Goal: Task Accomplishment & Management: Manage account settings

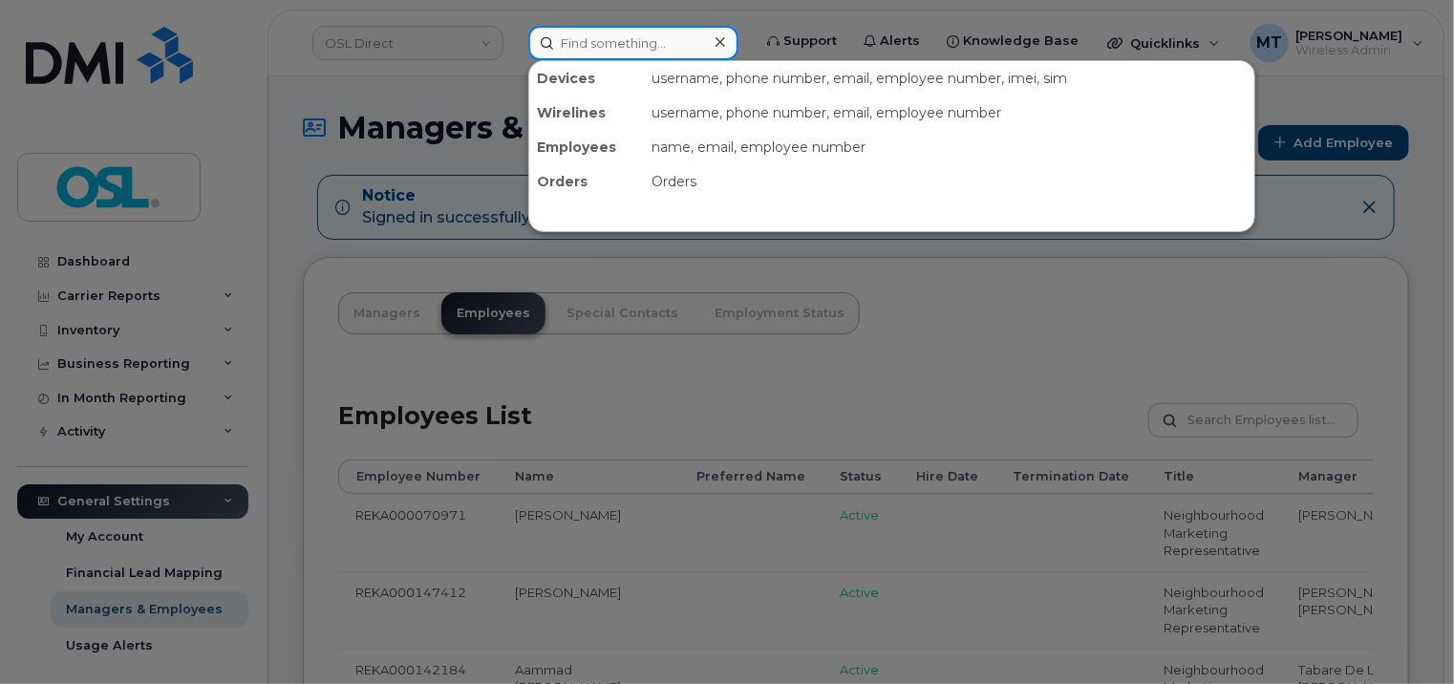
click at [616, 35] on input at bounding box center [633, 43] width 210 height 34
paste input "[EMAIL_ADDRESS][PERSON_NAME][DOMAIN_NAME]"
type input "Nitin.Valecha@osldirect.com"
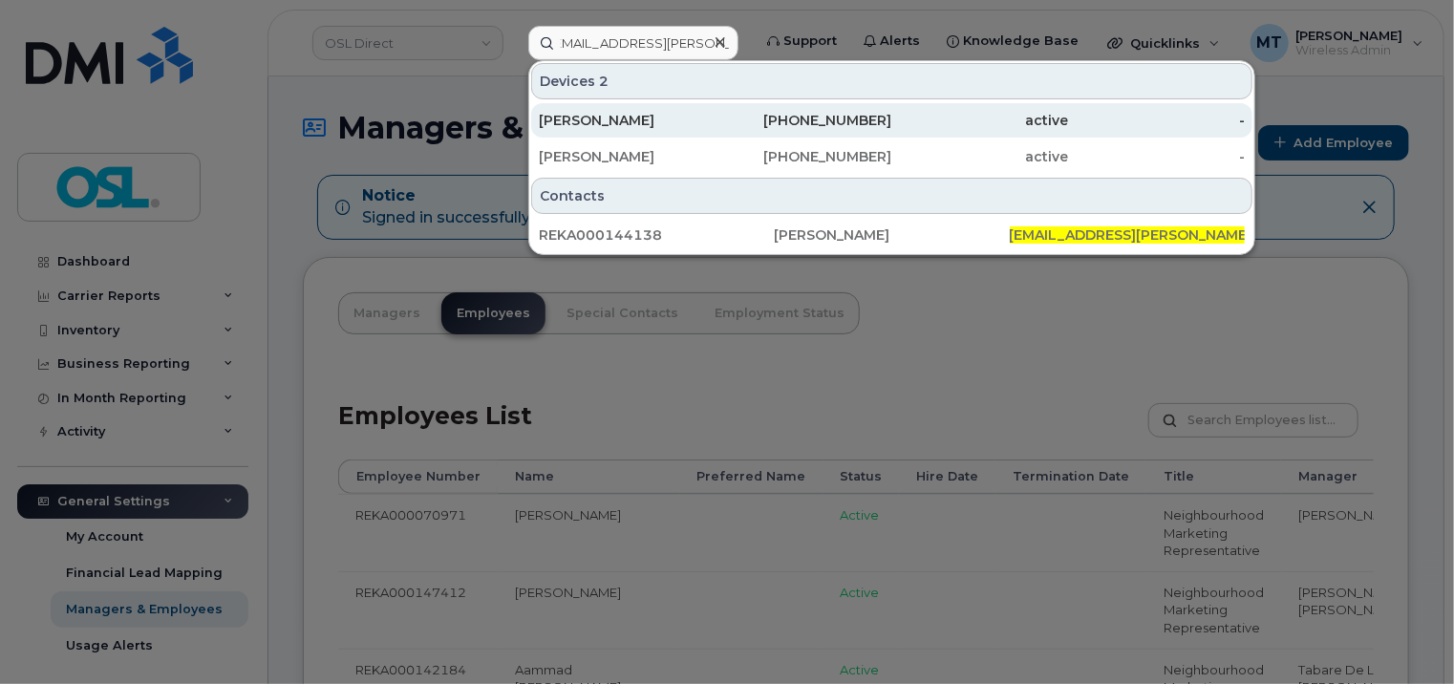
click at [626, 122] on div "[PERSON_NAME]" at bounding box center [627, 120] width 177 height 19
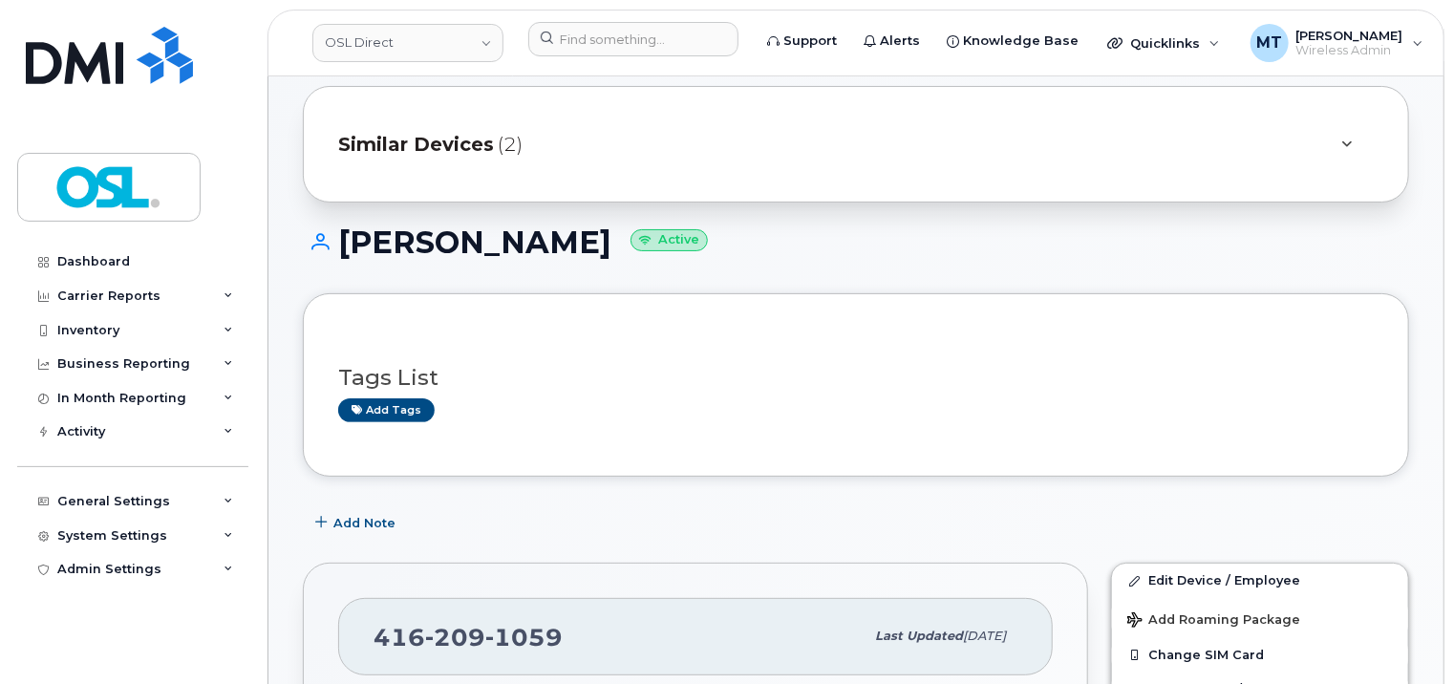
scroll to position [478, 0]
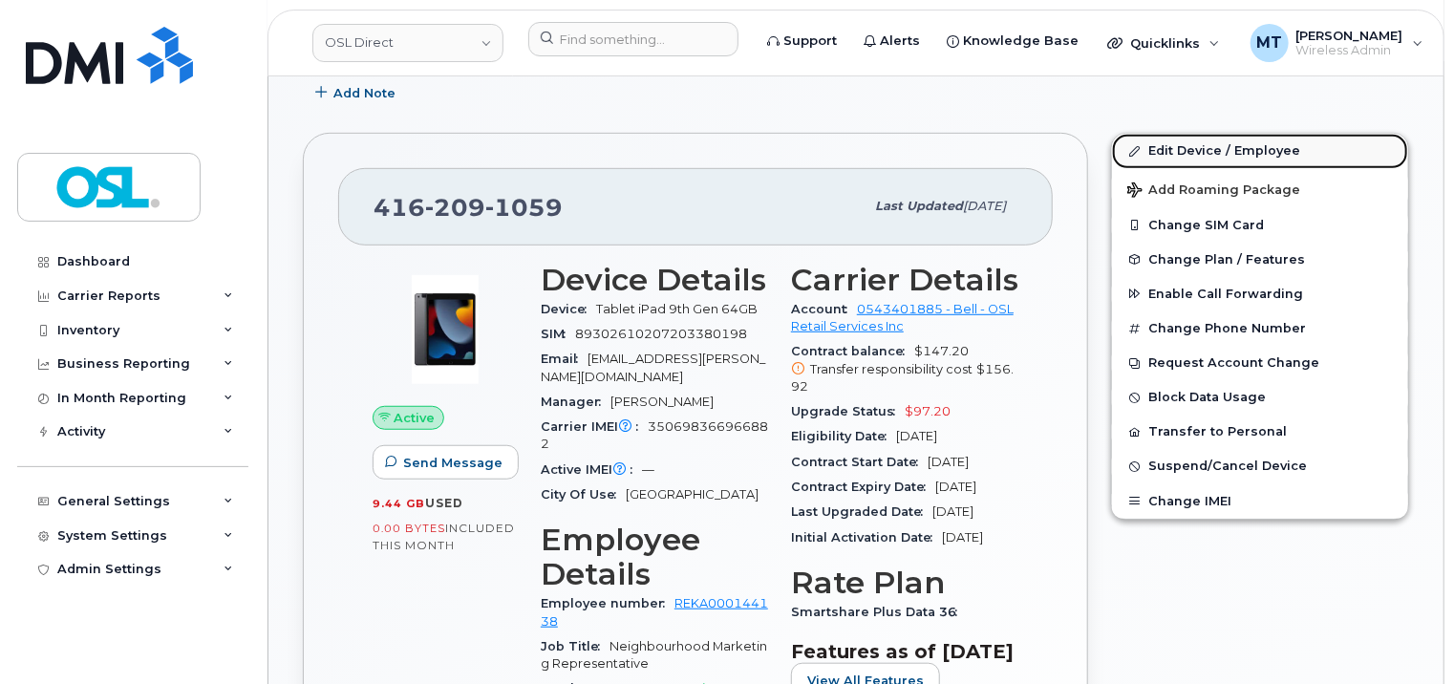
click at [1187, 143] on link "Edit Device / Employee" at bounding box center [1260, 151] width 296 height 34
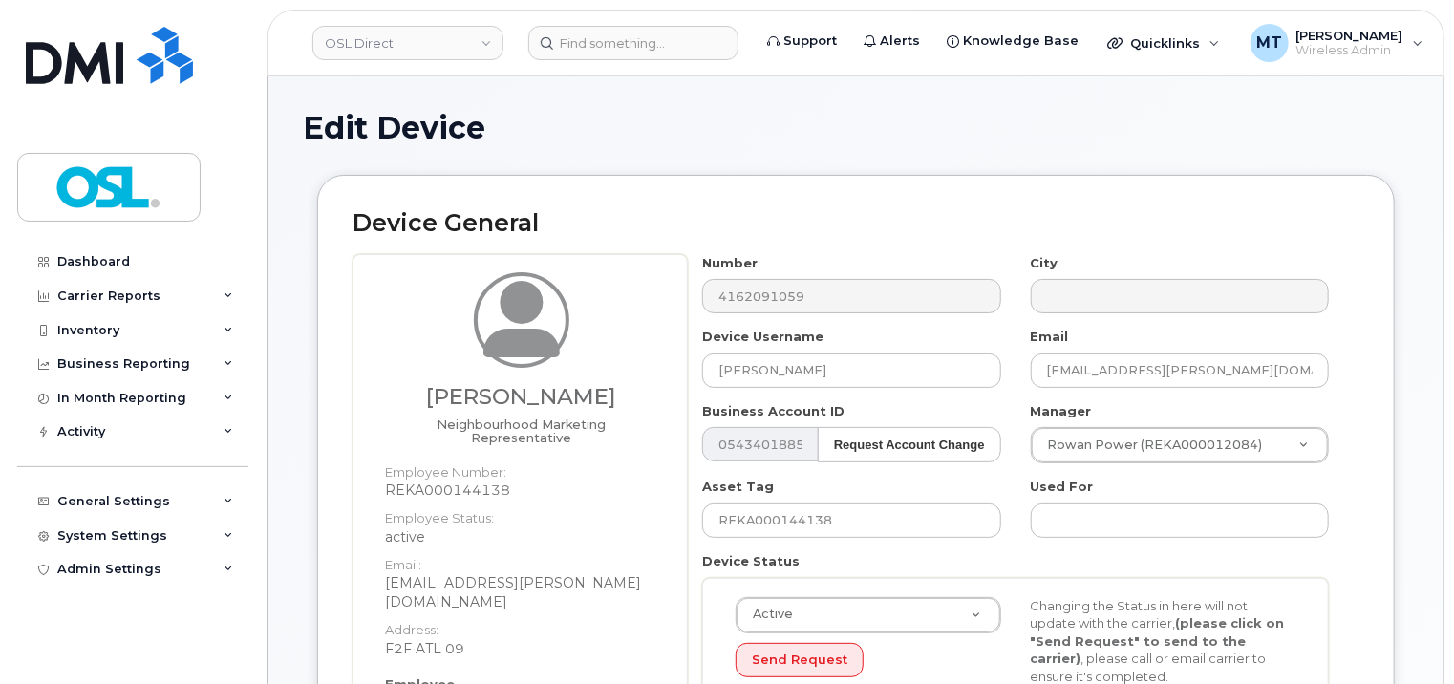
scroll to position [478, 0]
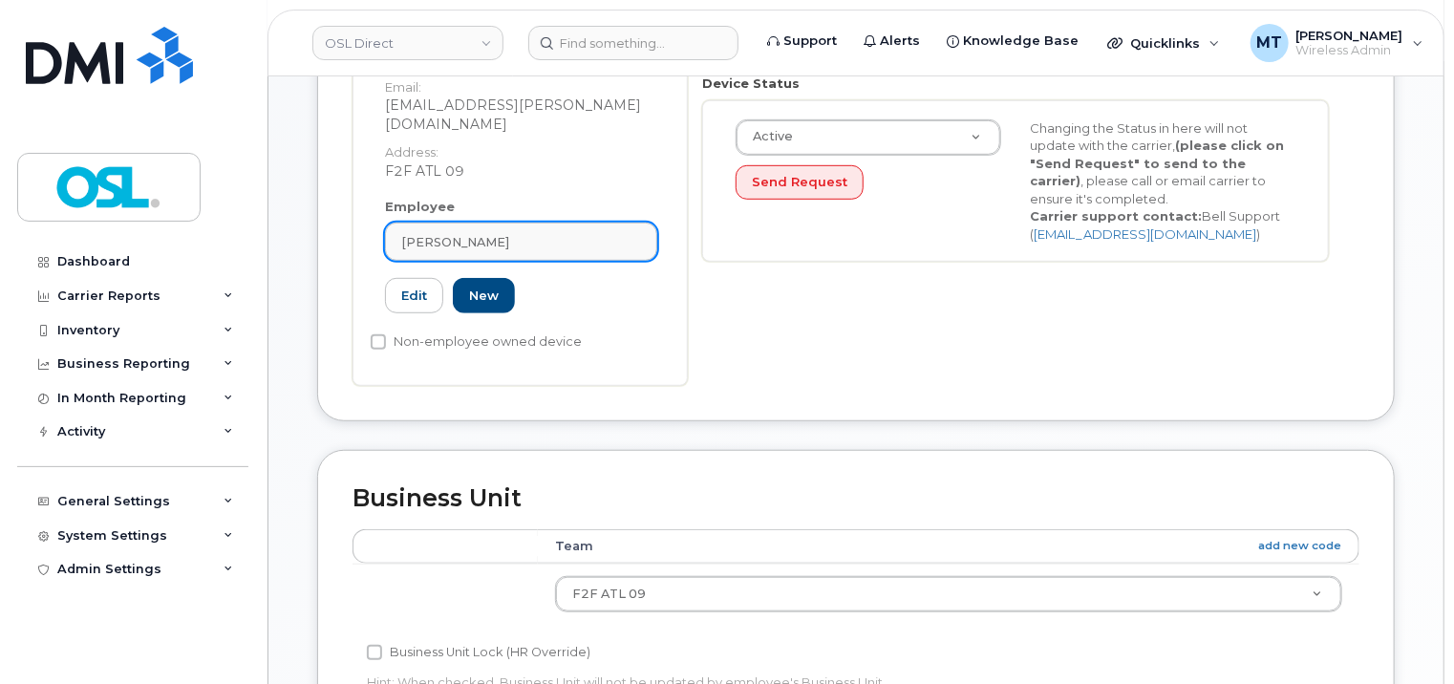
click at [554, 233] on div "[PERSON_NAME]" at bounding box center [521, 242] width 240 height 18
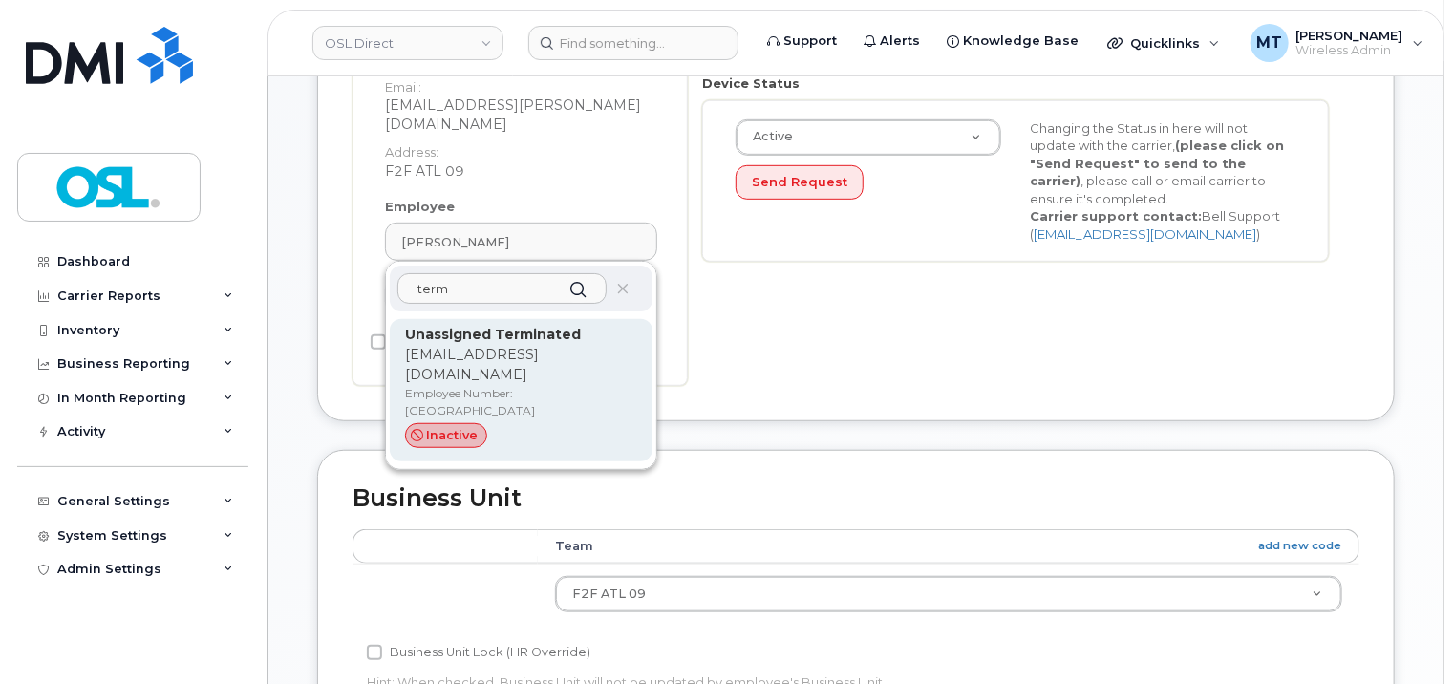
type input "term"
click at [512, 345] on p "support_2@osldirect.com" at bounding box center [521, 365] width 232 height 40
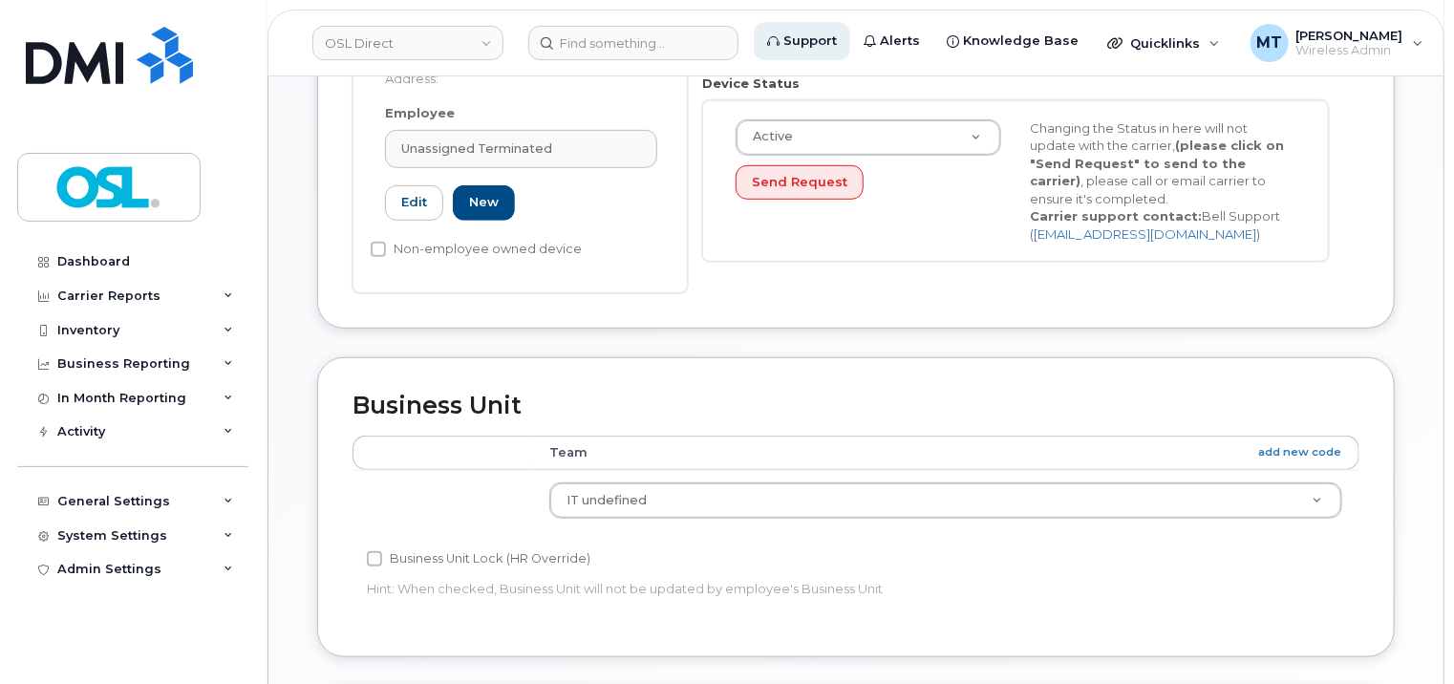
type input "UT"
type input "Unassigned Terminated"
type input "support_2@osldirect.com"
type input "4117510"
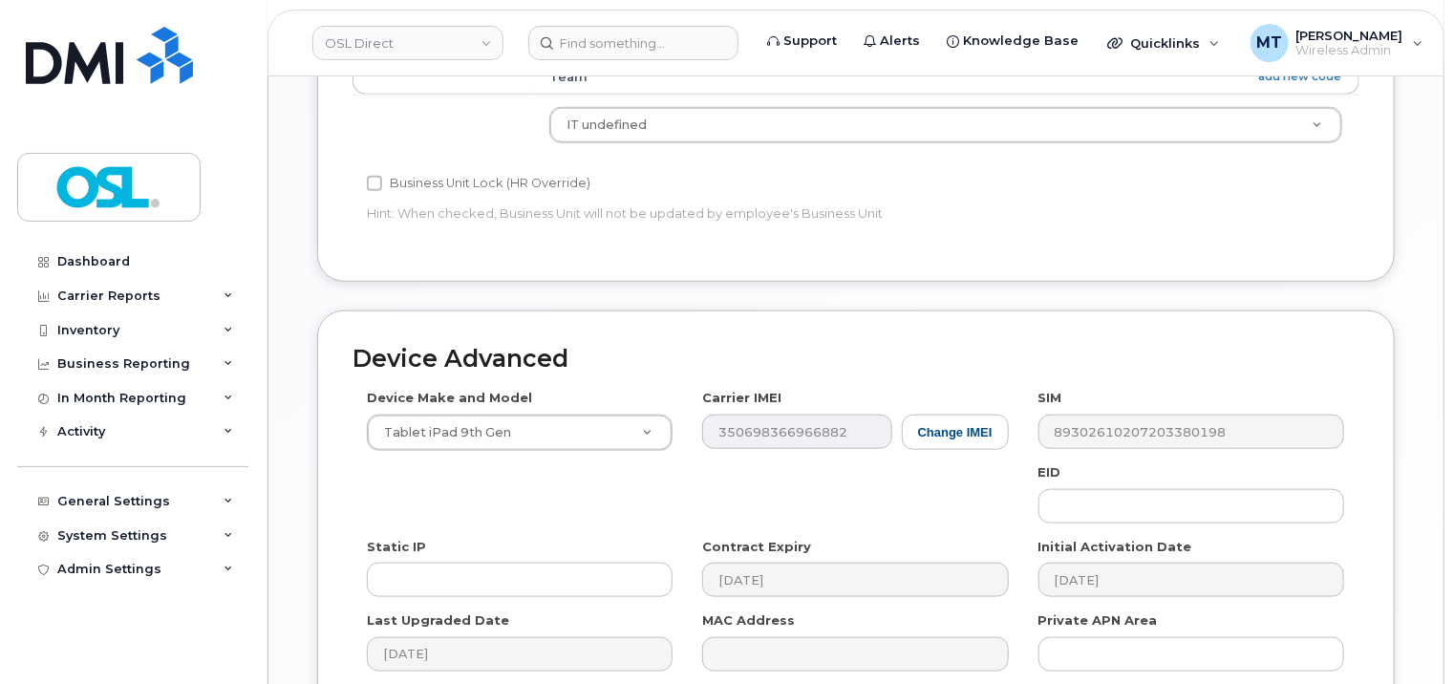
scroll to position [1028, 0]
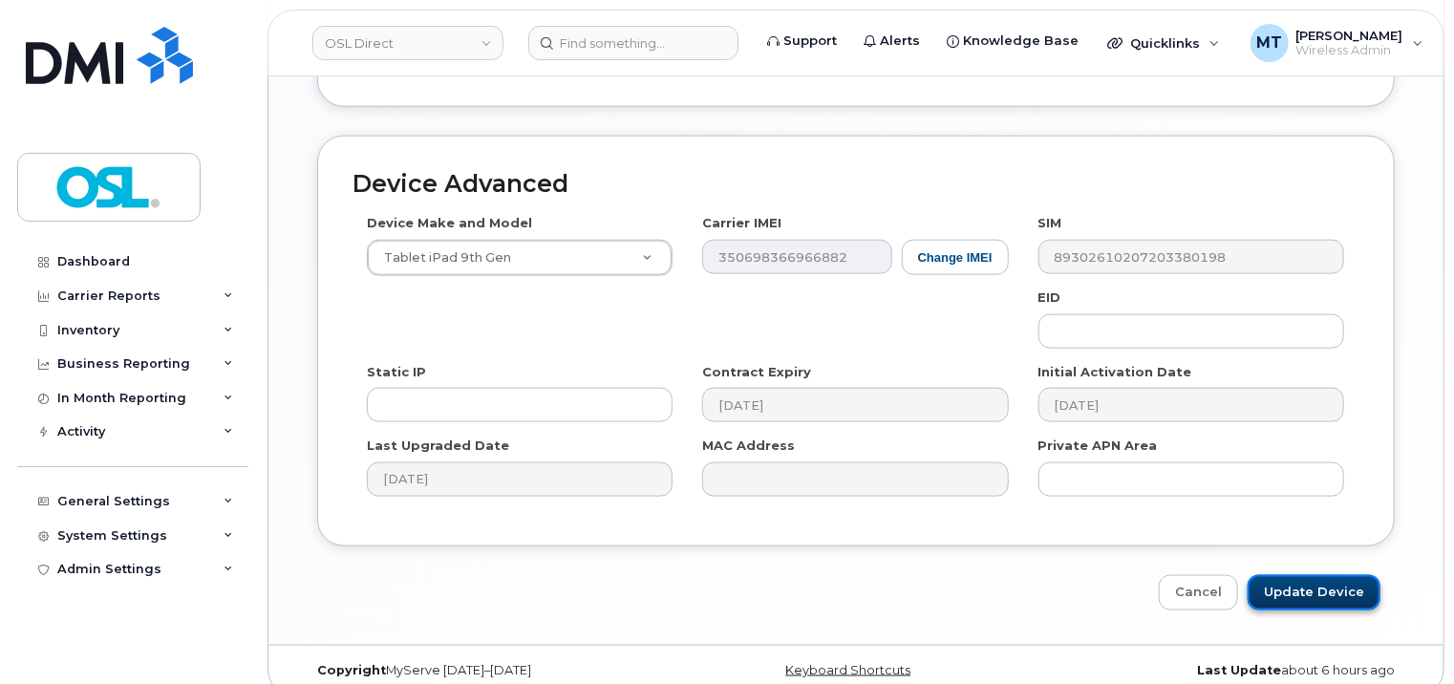
click at [1342, 592] on input "Update Device" at bounding box center [1314, 592] width 133 height 35
type input "Saving..."
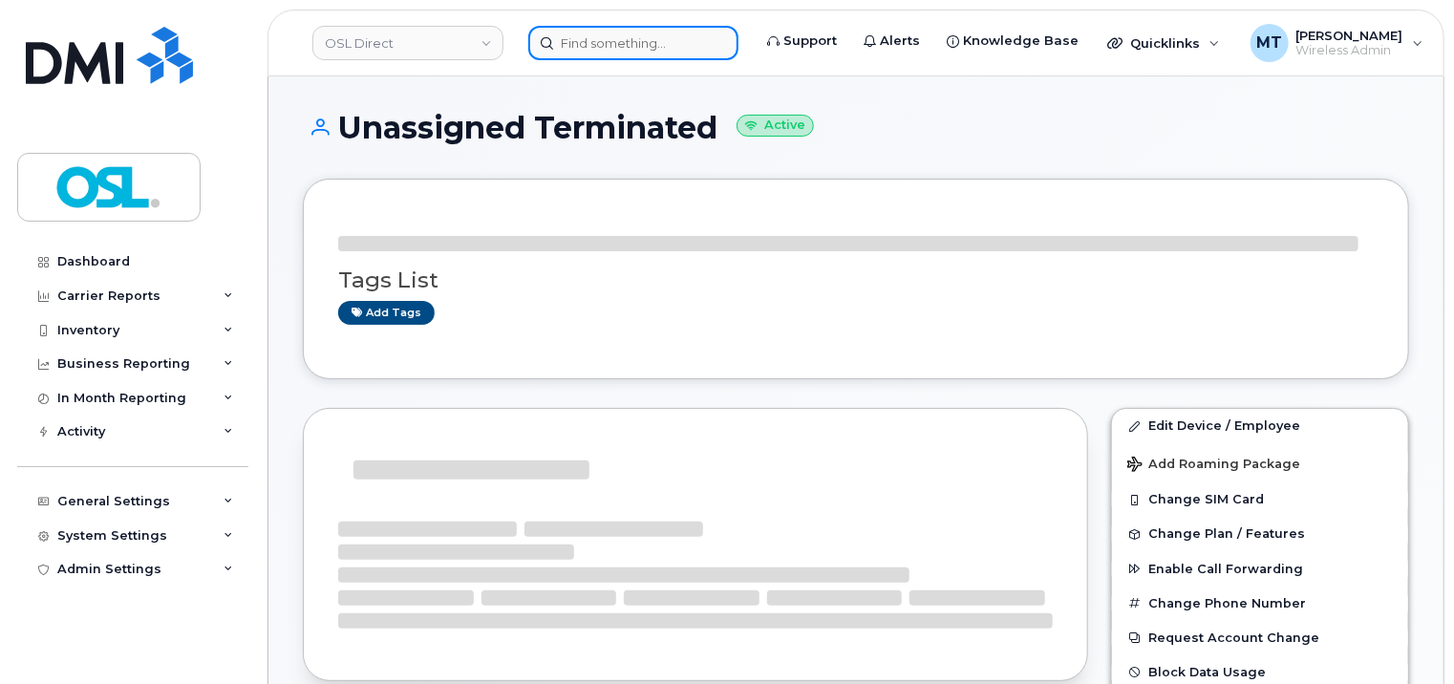
click at [592, 51] on input at bounding box center [633, 43] width 210 height 34
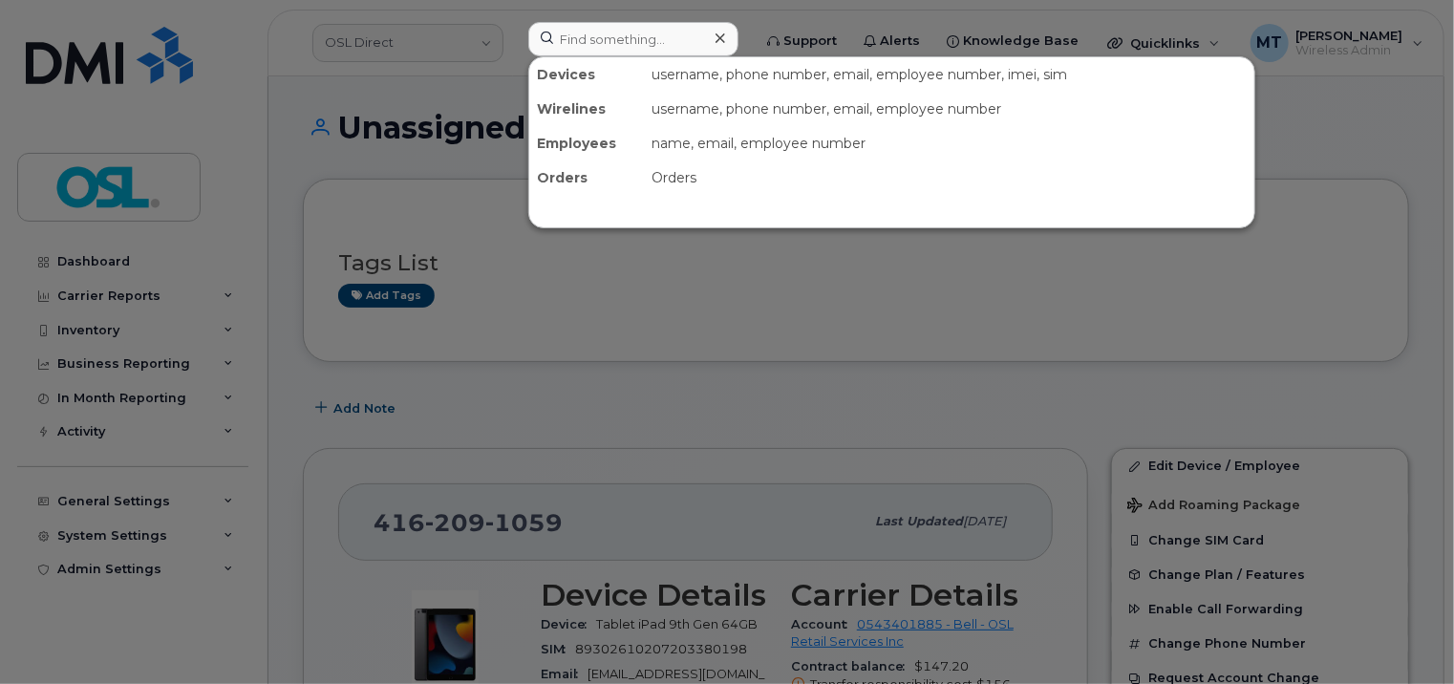
drag, startPoint x: 1158, startPoint y: 292, endPoint x: 851, endPoint y: 199, distance: 321.6
click at [1158, 293] on div at bounding box center [727, 342] width 1454 height 684
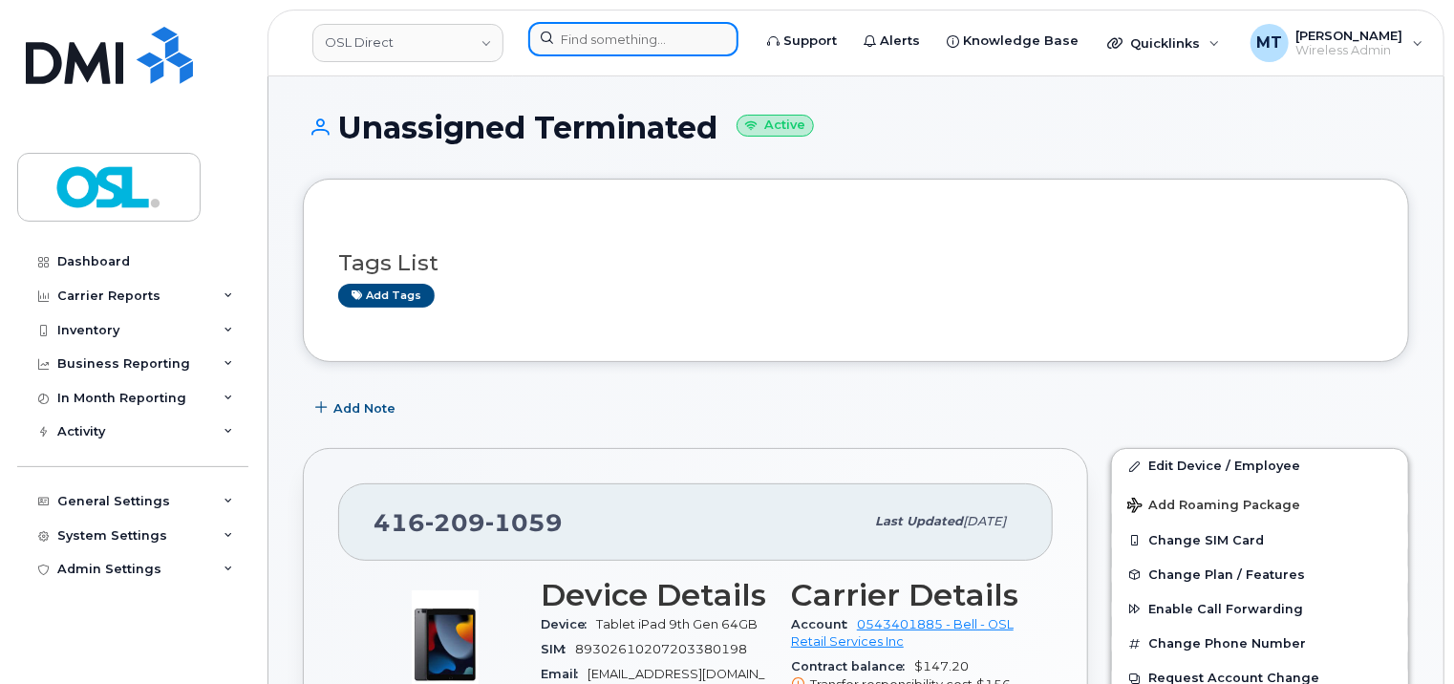
click at [643, 39] on input at bounding box center [633, 39] width 210 height 34
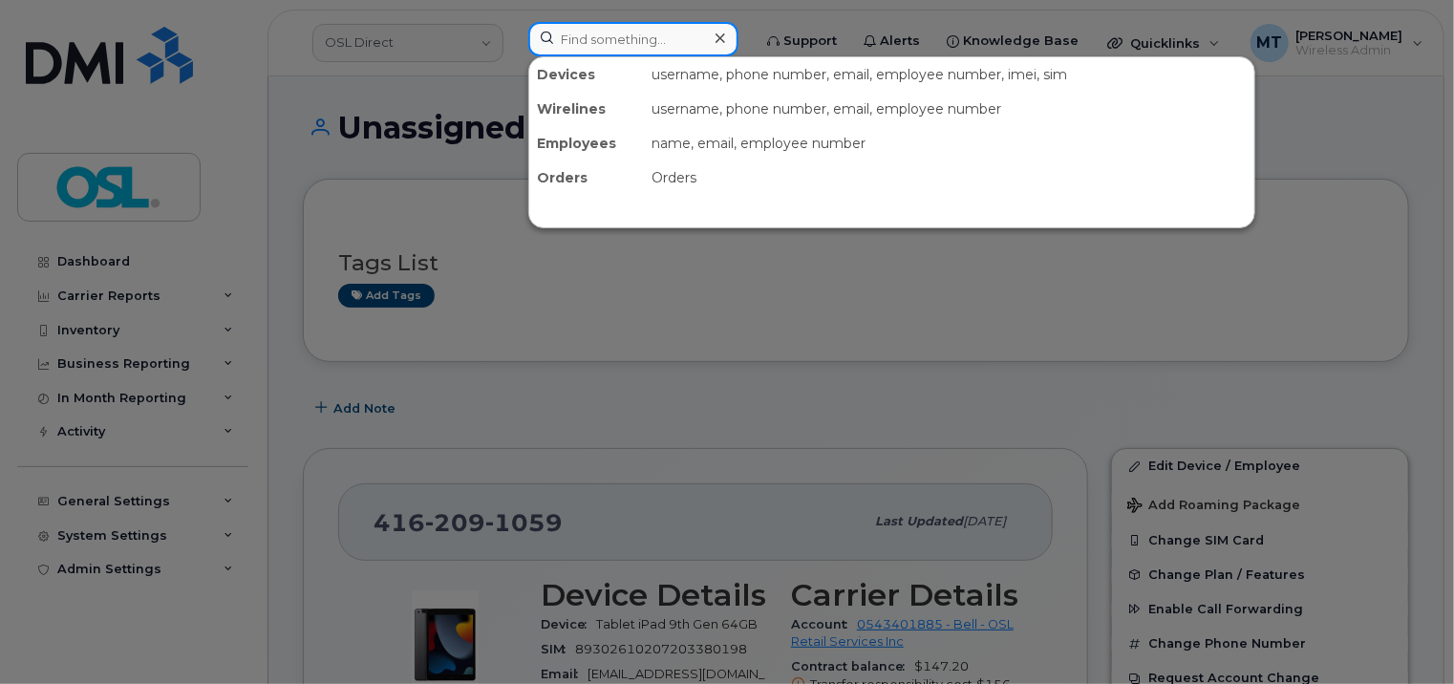
paste input "[EMAIL_ADDRESS][PERSON_NAME][DOMAIN_NAME]"
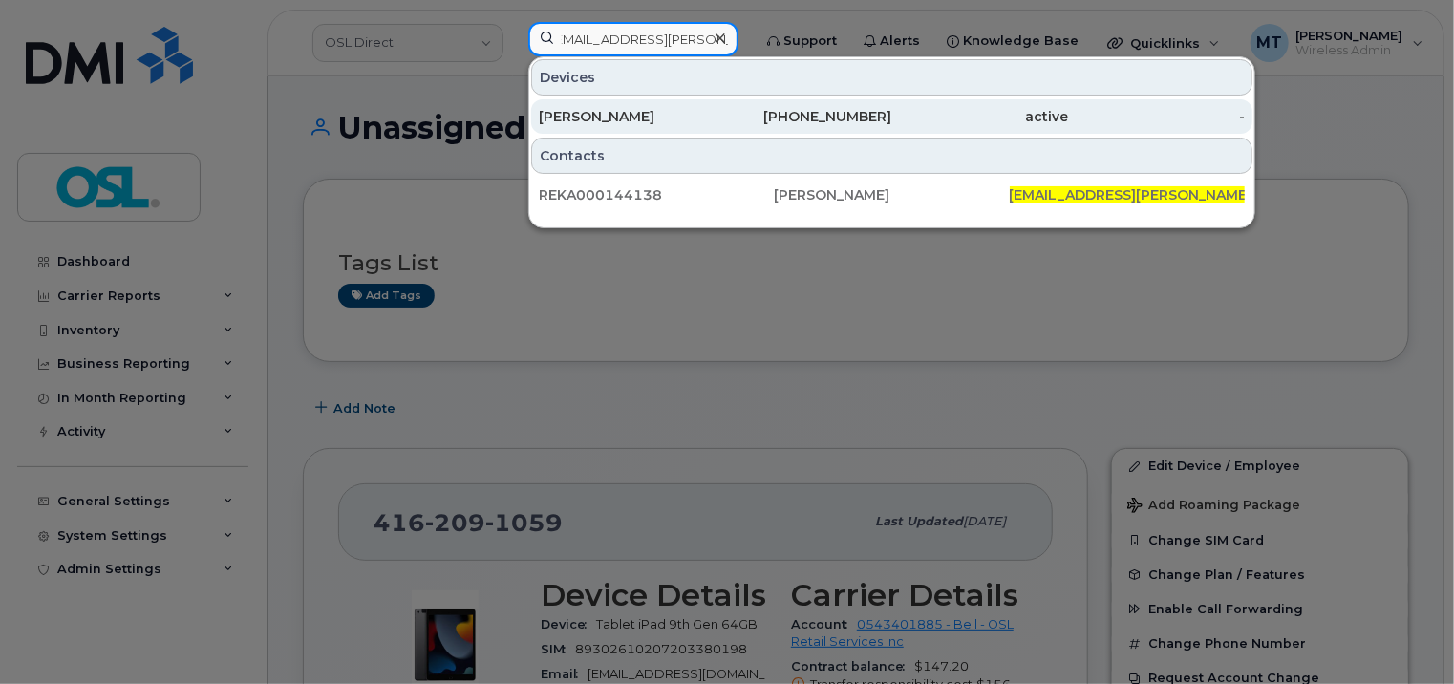
type input "[EMAIL_ADDRESS][PERSON_NAME][DOMAIN_NAME]"
click at [619, 121] on div "Nitin Valecha" at bounding box center [627, 116] width 177 height 19
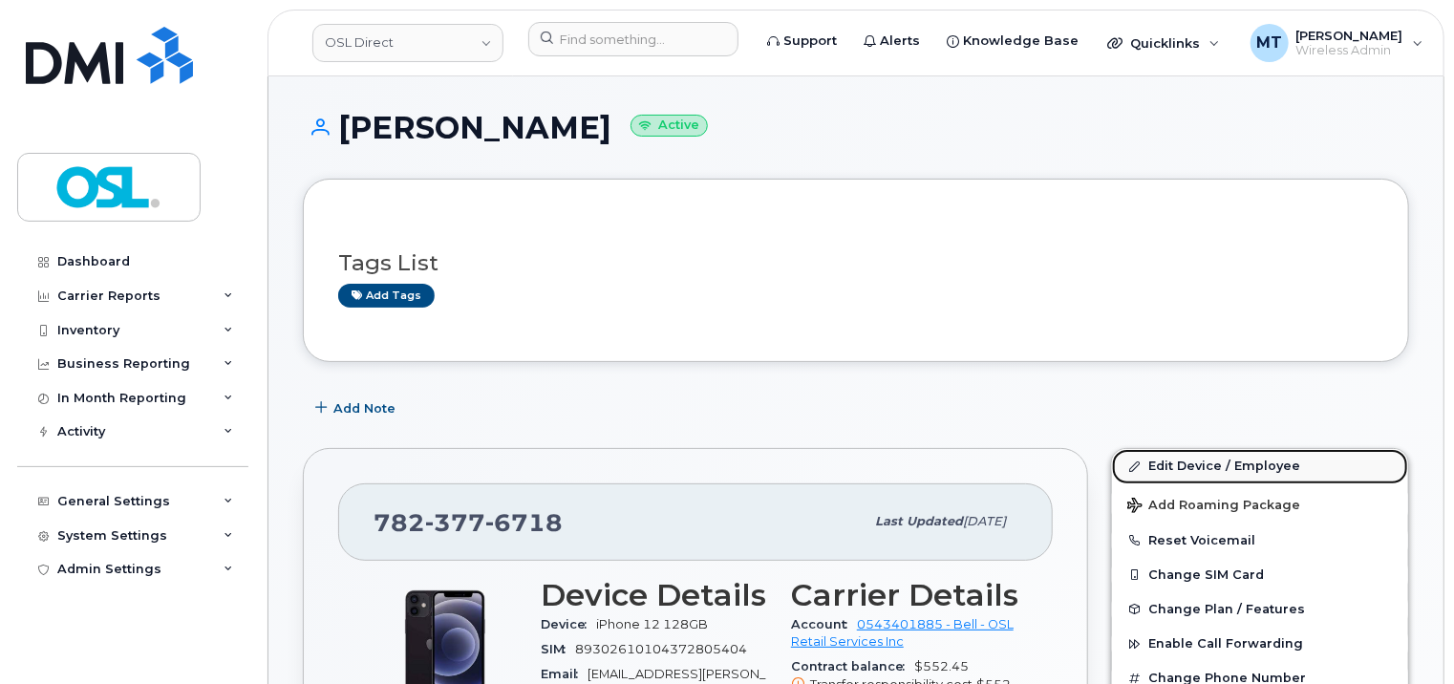
click at [1223, 472] on link "Edit Device / Employee" at bounding box center [1260, 466] width 296 height 34
click at [1223, 473] on link "Edit Device / Employee" at bounding box center [1260, 466] width 296 height 34
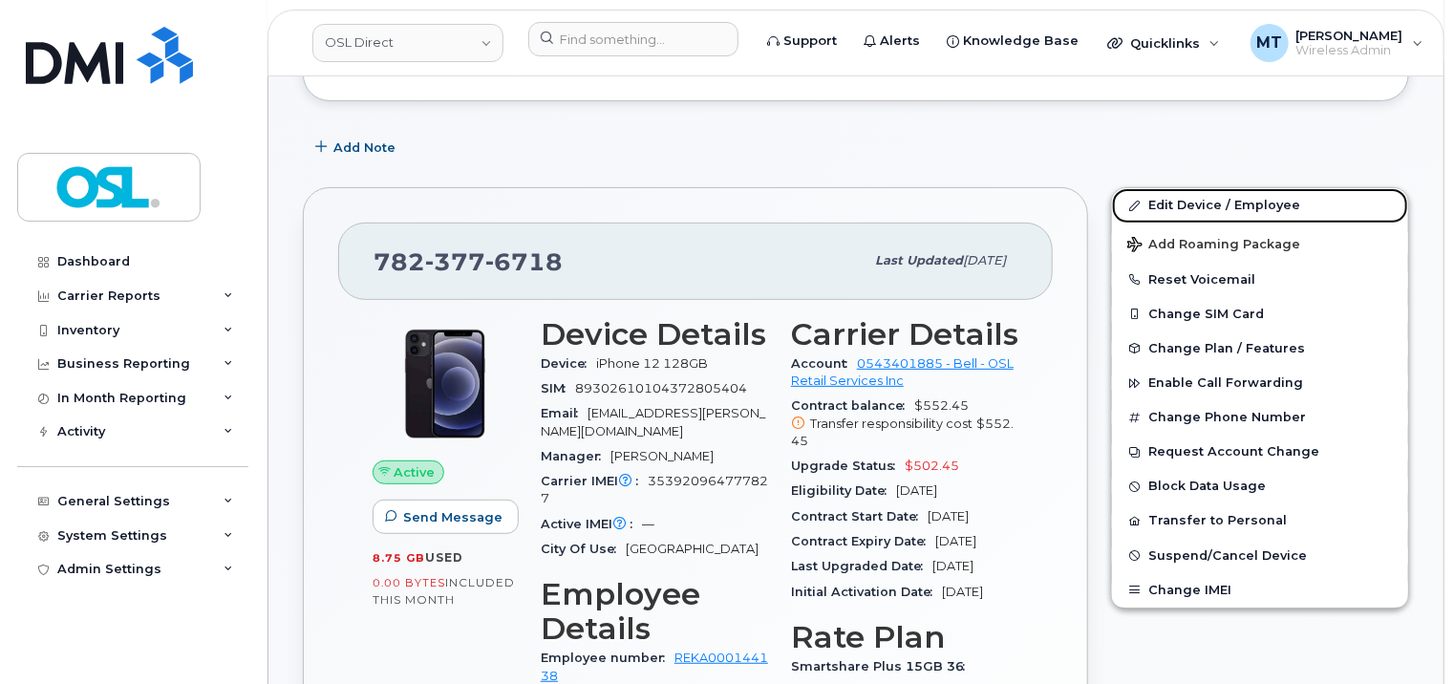
scroll to position [573, 0]
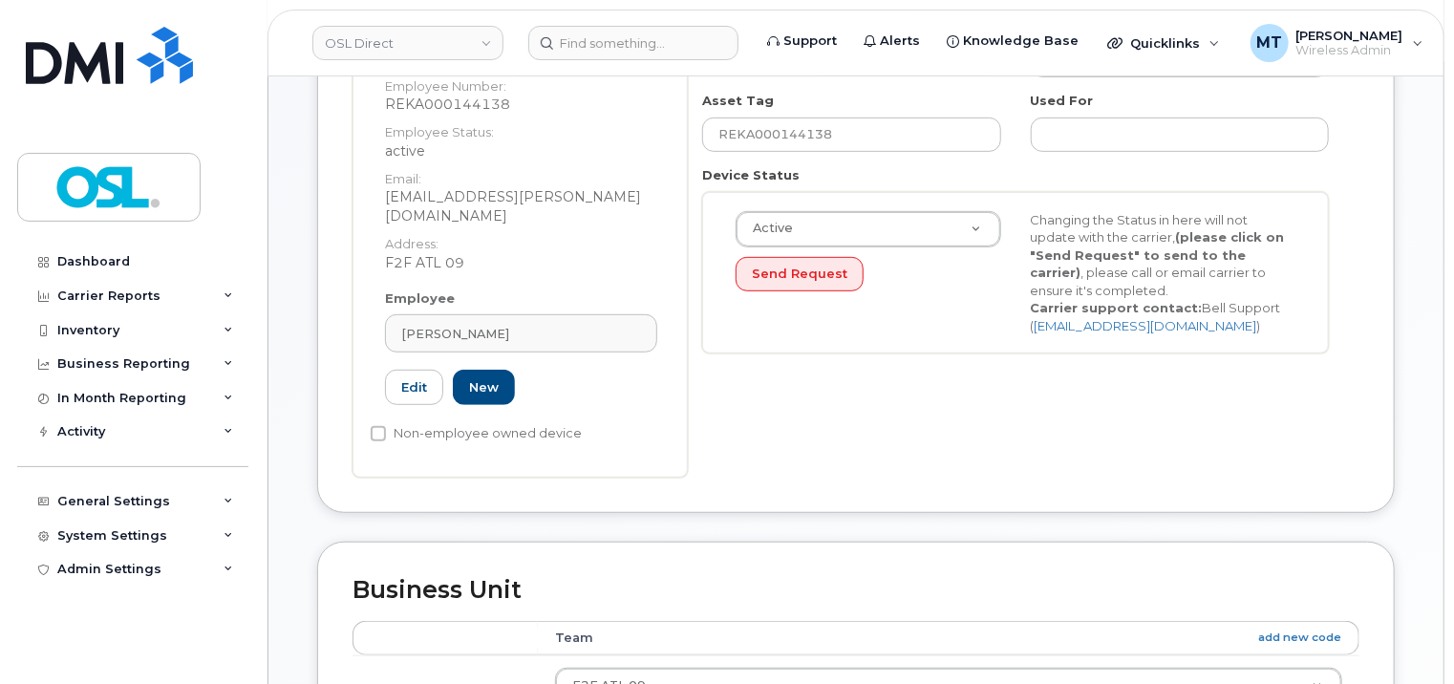
scroll to position [382, 0]
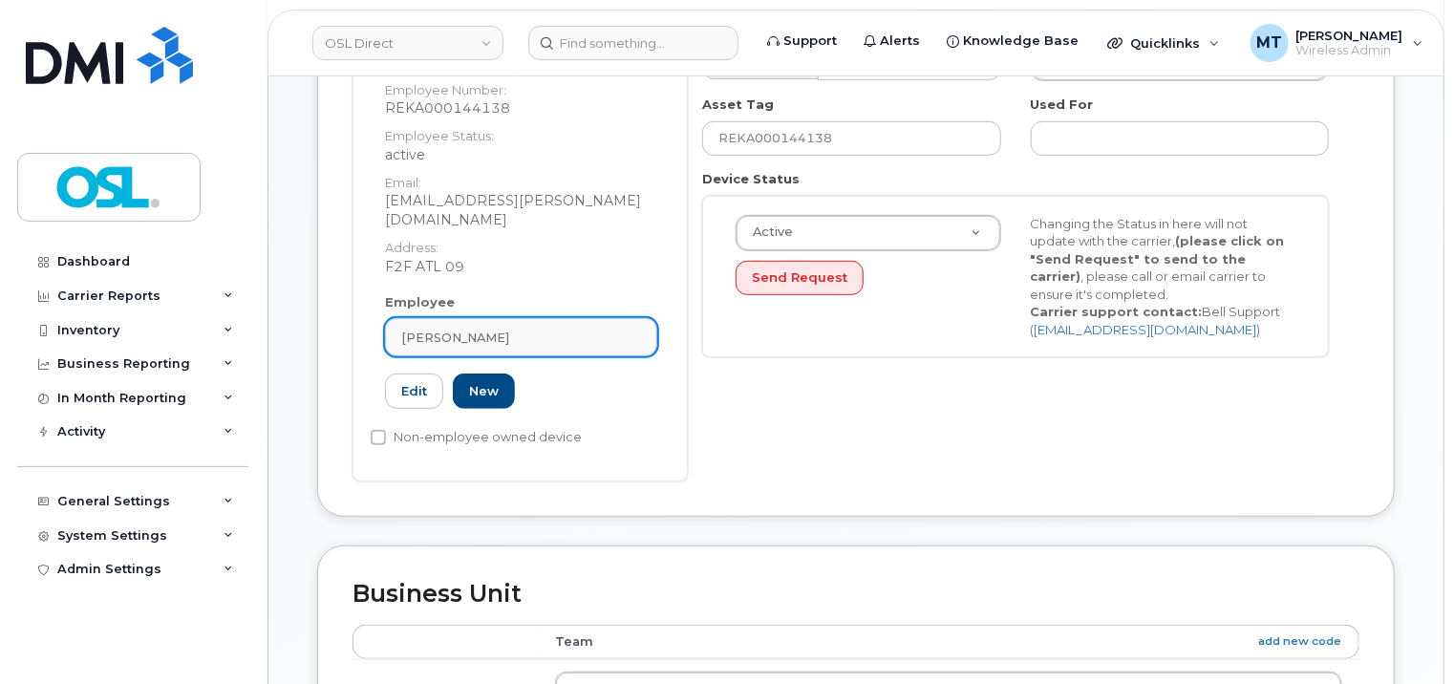
click at [568, 329] on div "[PERSON_NAME]" at bounding box center [521, 338] width 240 height 18
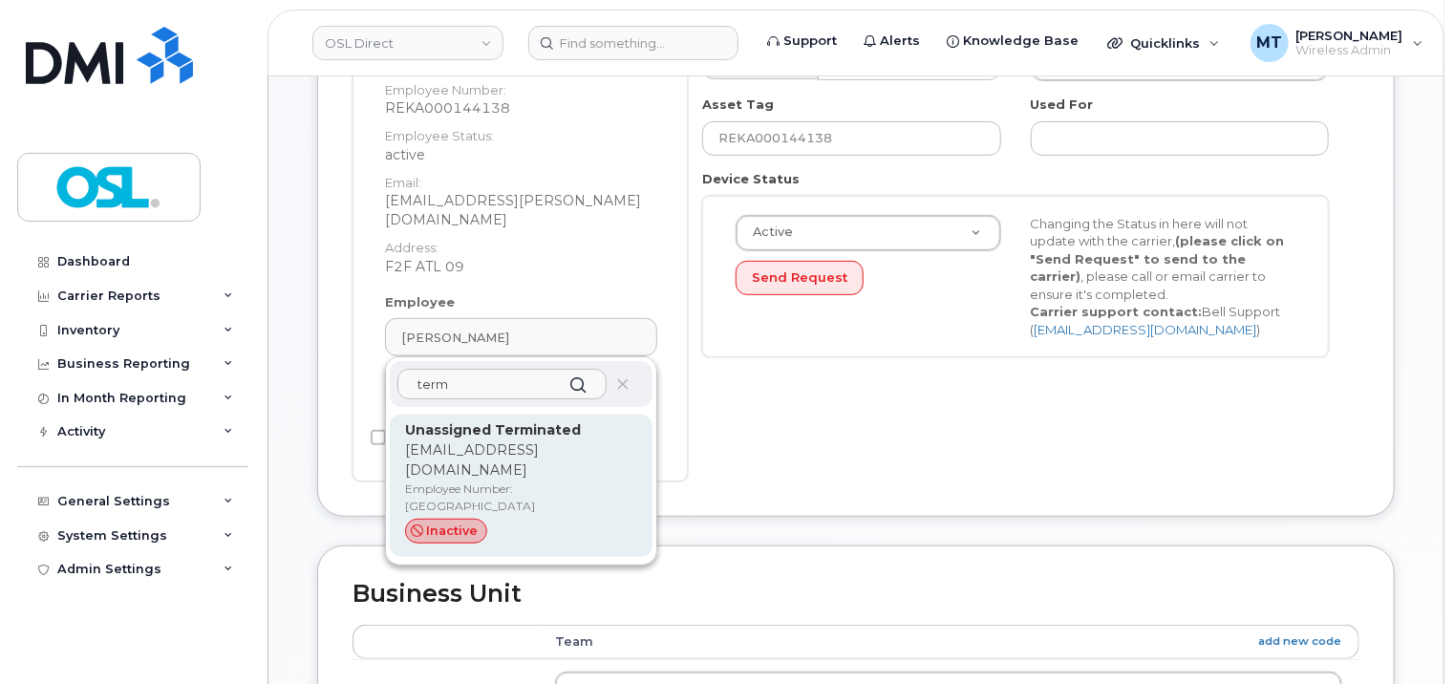
type input "term"
click at [555, 441] on p "[EMAIL_ADDRESS][DOMAIN_NAME]" at bounding box center [521, 461] width 232 height 40
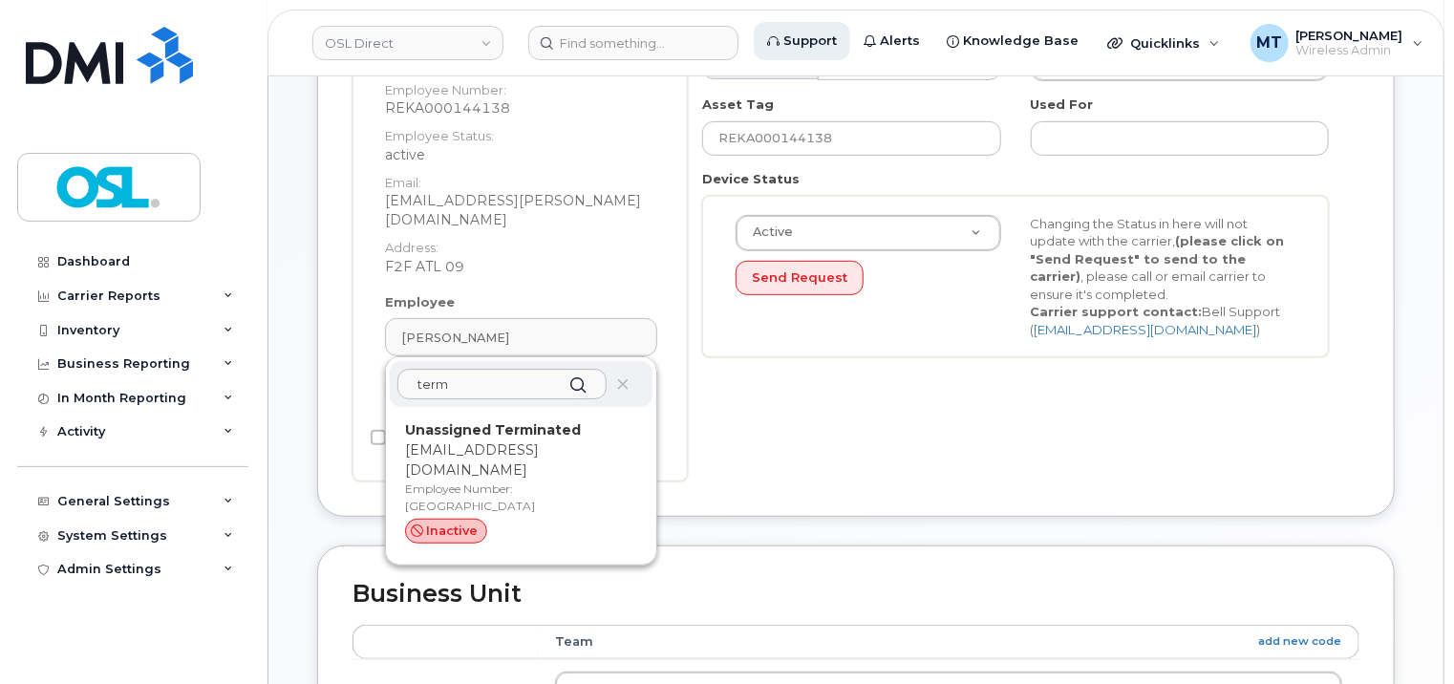
type input "UT"
type input "Unassigned Terminated"
type input "support_2@osldirect.com"
type input "4117510"
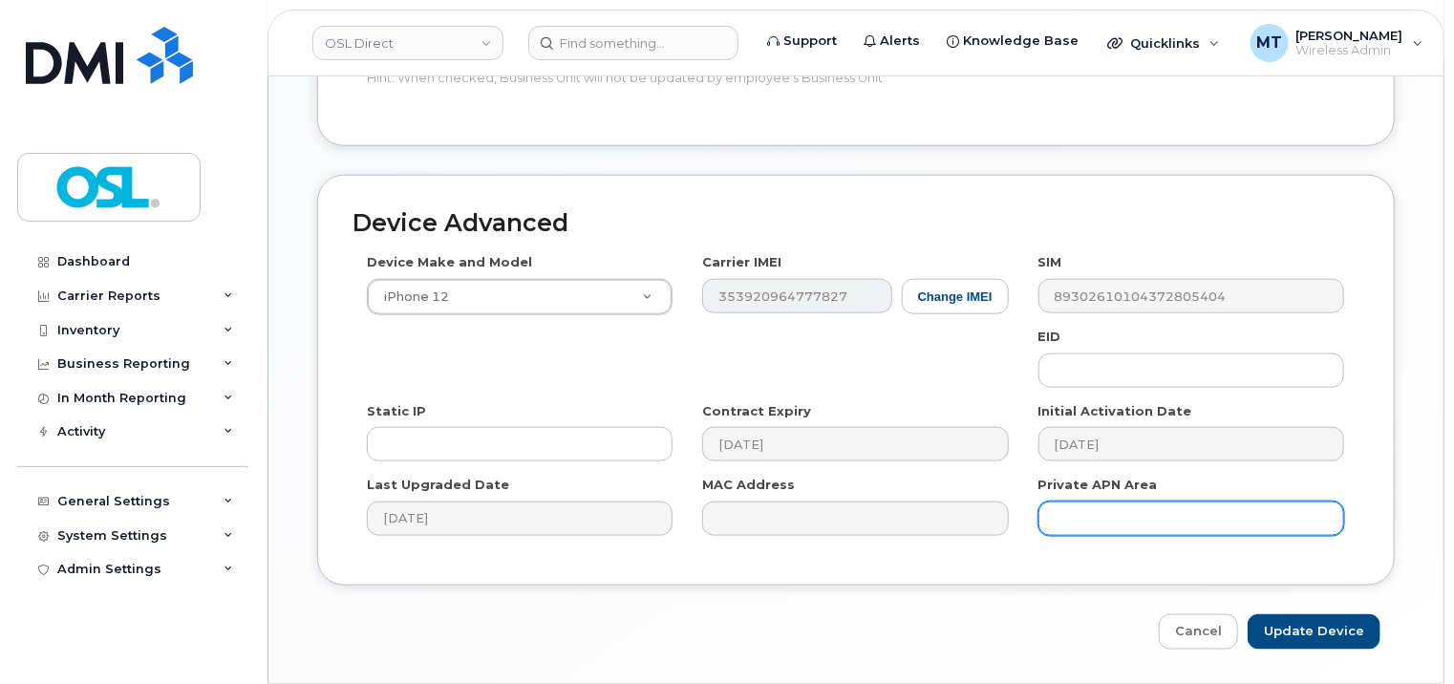
scroll to position [1045, 0]
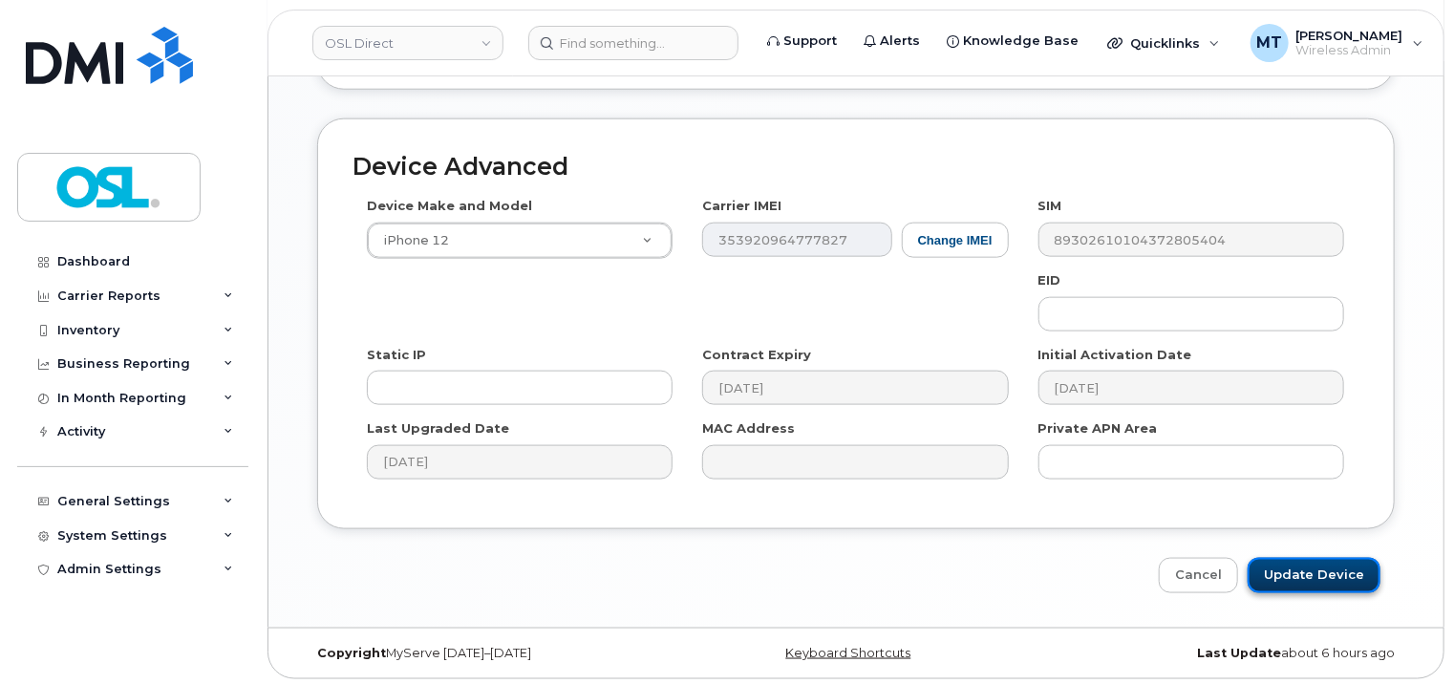
click at [1323, 574] on input "Update Device" at bounding box center [1314, 575] width 133 height 35
type input "Saving..."
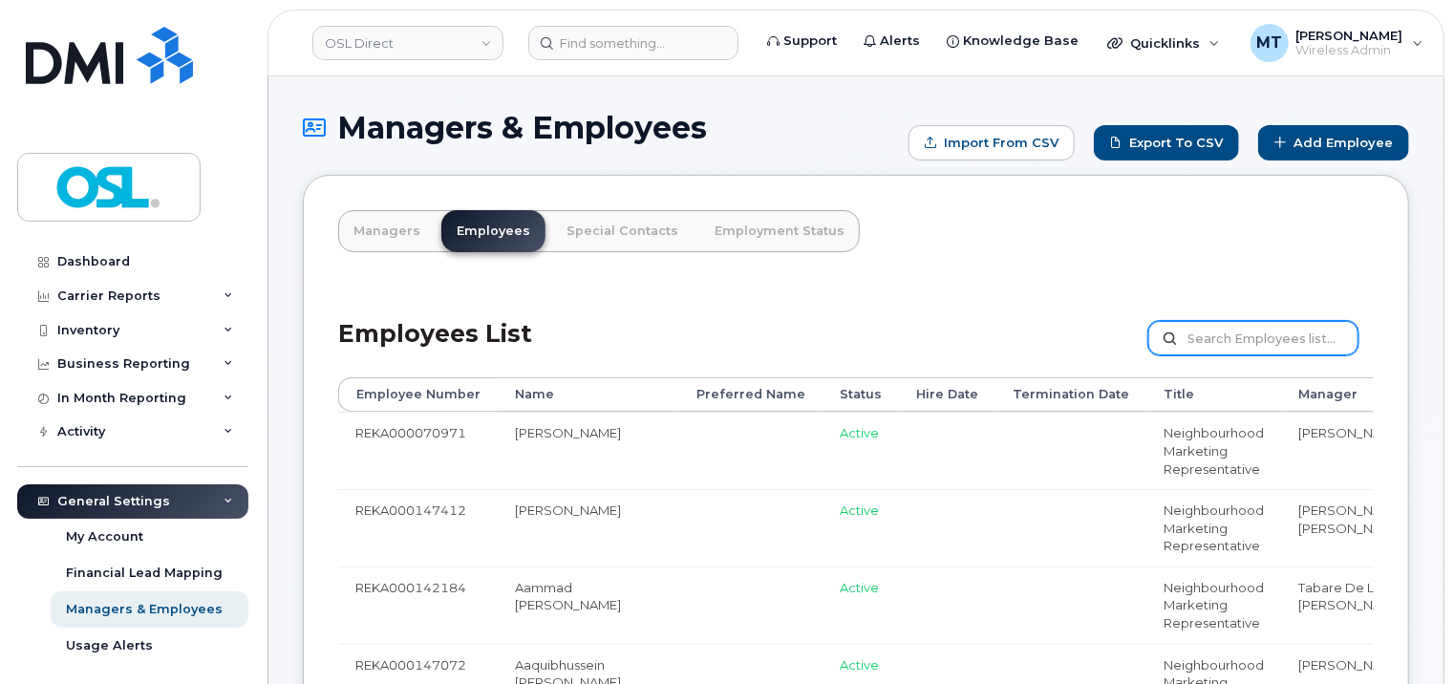
click at [1258, 334] on input "text" at bounding box center [1254, 338] width 210 height 34
paste input "[EMAIL_ADDRESS][PERSON_NAME][DOMAIN_NAME]"
type input "[EMAIL_ADDRESS][PERSON_NAME][DOMAIN_NAME]"
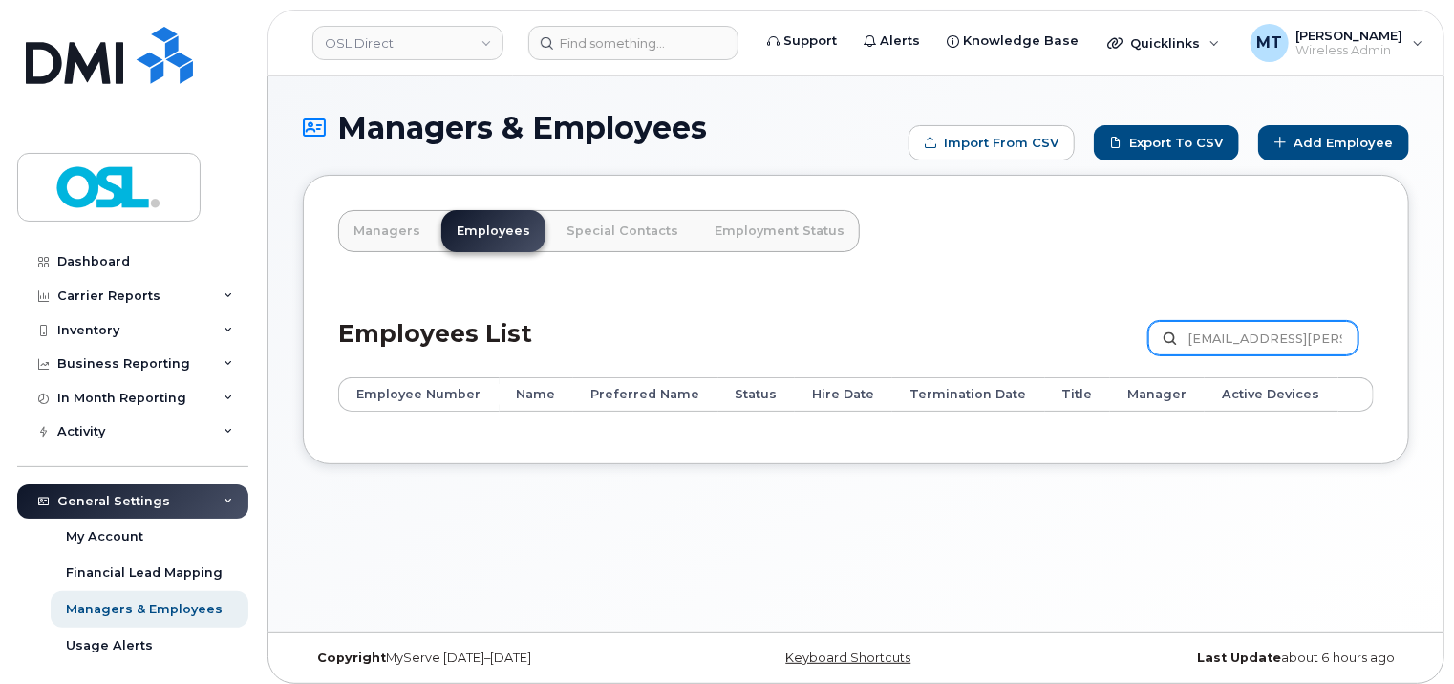
click at [1251, 344] on input "[EMAIL_ADDRESS][PERSON_NAME][DOMAIN_NAME]" at bounding box center [1254, 338] width 210 height 34
paste input "REKA000144138"
type input "REKA000144138"
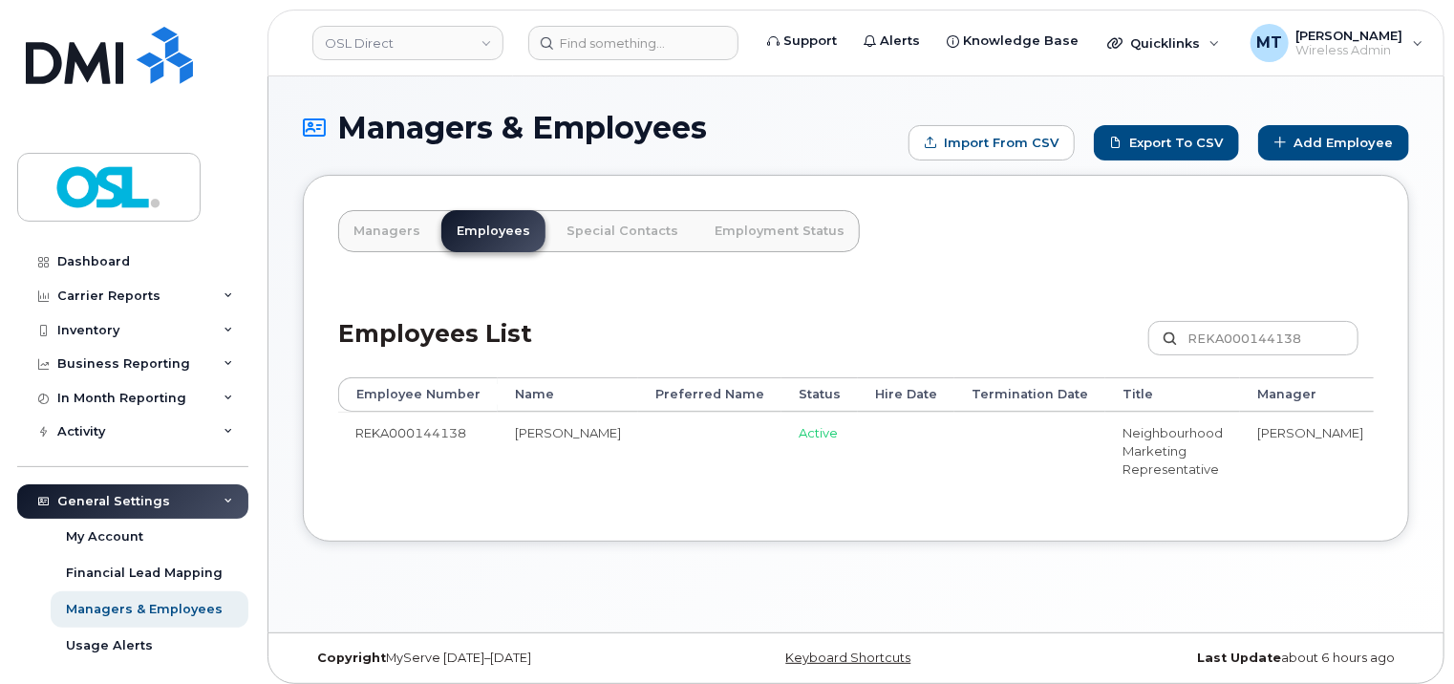
drag, startPoint x: 1174, startPoint y: 499, endPoint x: 1317, endPoint y: 498, distance: 143.3
click at [1317, 498] on div "Employee Number Name Preferred Name Status Hire Date Termination Date Title Man…" at bounding box center [856, 441] width 1036 height 129
drag, startPoint x: 1181, startPoint y: 505, endPoint x: 1390, endPoint y: 516, distance: 209.6
click at [1390, 516] on div "Managers Employees Special Contacts Employment Status Employees List REKA000144…" at bounding box center [856, 358] width 1107 height 367
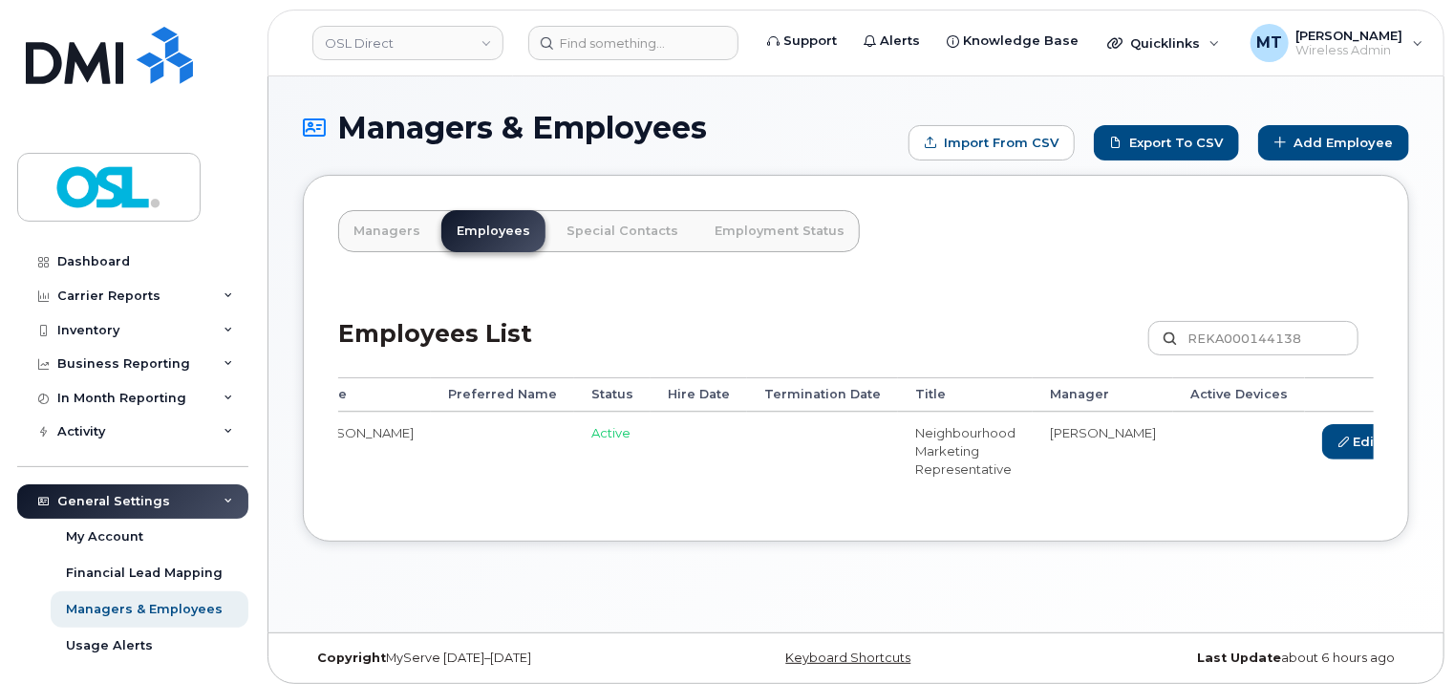
click at [1403, 446] on link "Delete" at bounding box center [1449, 441] width 92 height 35
